Goal: Information Seeking & Learning: Understand process/instructions

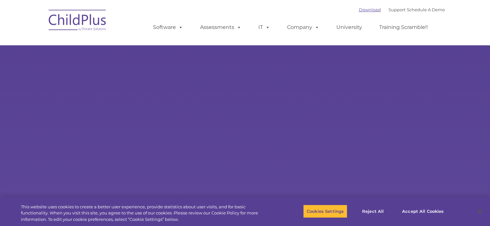
select select "MEDIUM"
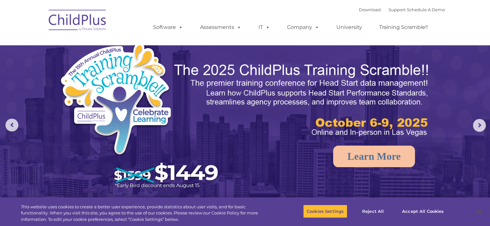
click at [95, 23] on img at bounding box center [77, 21] width 64 height 32
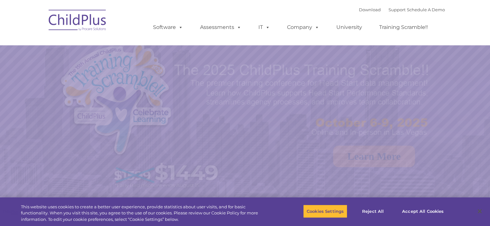
select select "MEDIUM"
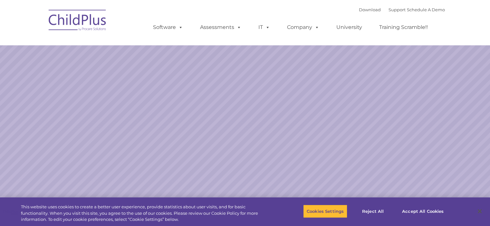
select select "MEDIUM"
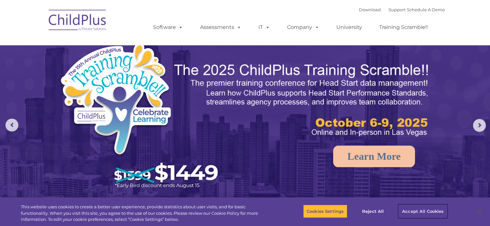
click at [413, 213] on button "Accept All Cookies" at bounding box center [422, 212] width 49 height 14
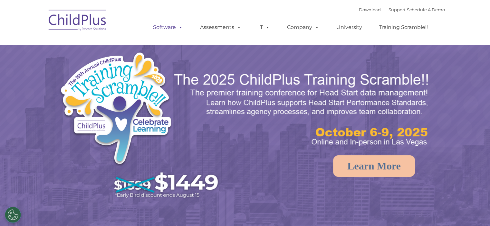
select select "MEDIUM"
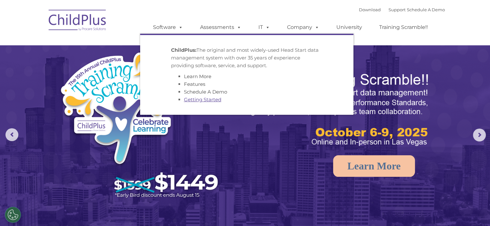
click at [195, 102] on link "Getting Started" at bounding box center [202, 100] width 37 height 6
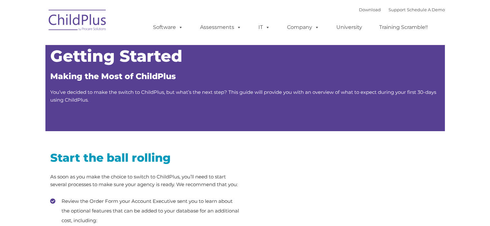
type input ""
